Goal: Task Accomplishment & Management: Complete application form

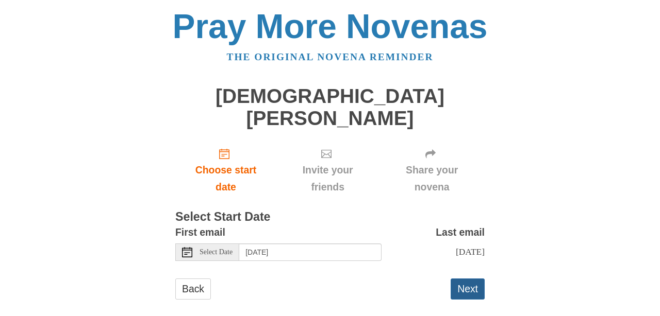
click at [471, 279] on button "Next" at bounding box center [467, 289] width 34 height 21
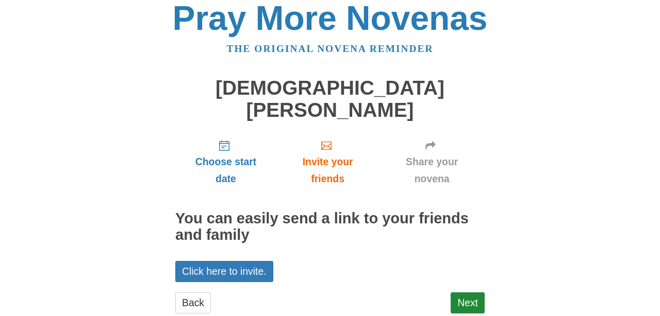
scroll to position [13, 0]
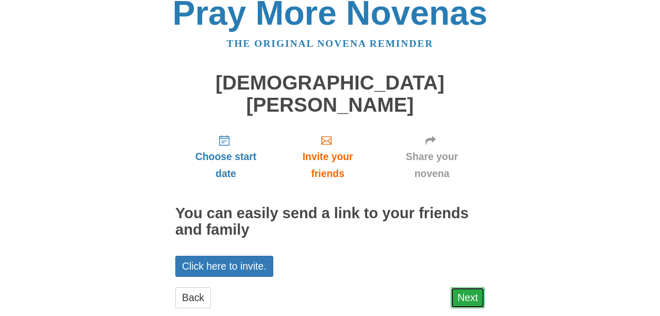
click at [470, 288] on link "Next" at bounding box center [467, 298] width 34 height 21
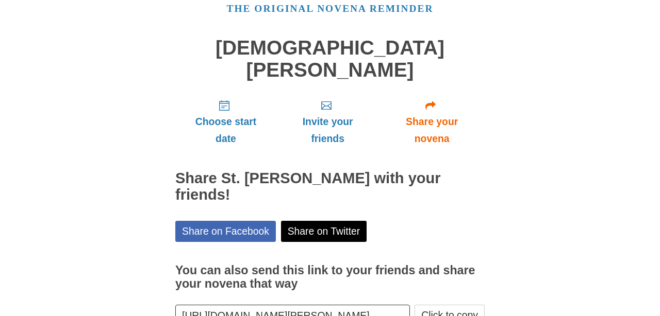
scroll to position [97, 0]
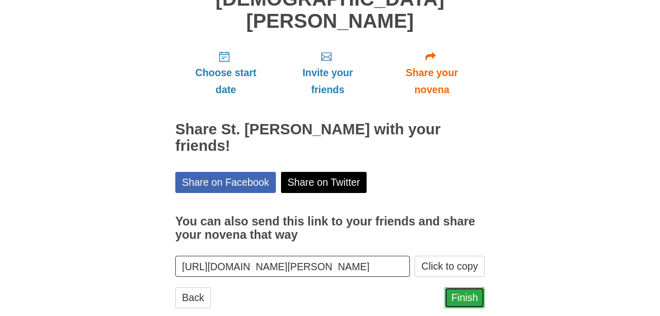
click at [464, 288] on link "Finish" at bounding box center [464, 298] width 40 height 21
